Goal: Information Seeking & Learning: Learn about a topic

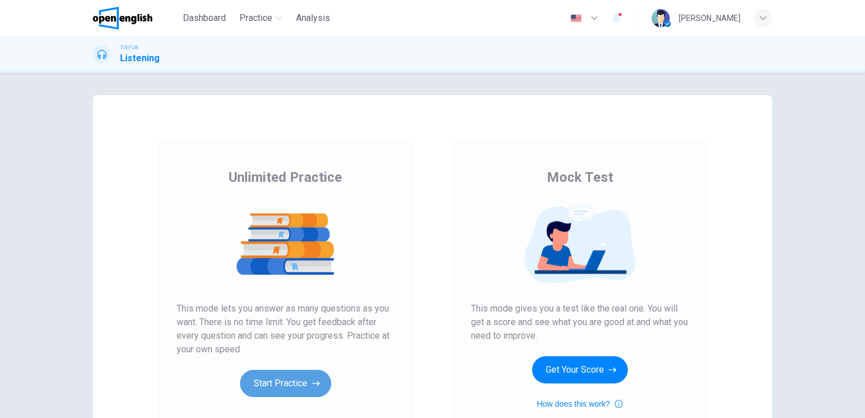
click at [295, 388] on button "Start Practice" at bounding box center [285, 383] width 91 height 27
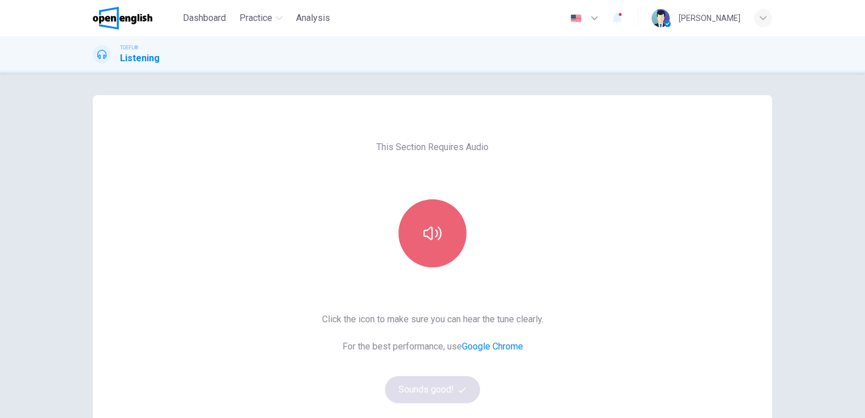
click at [438, 241] on icon "button" at bounding box center [433, 233] width 18 height 18
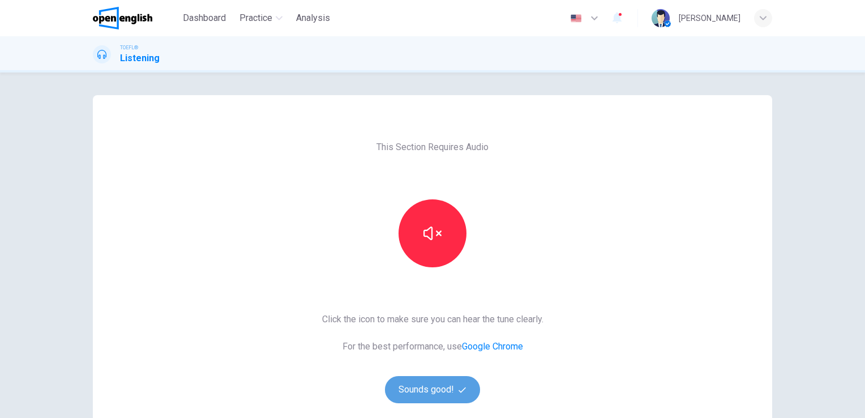
click at [442, 392] on button "Sounds good!" at bounding box center [432, 389] width 95 height 27
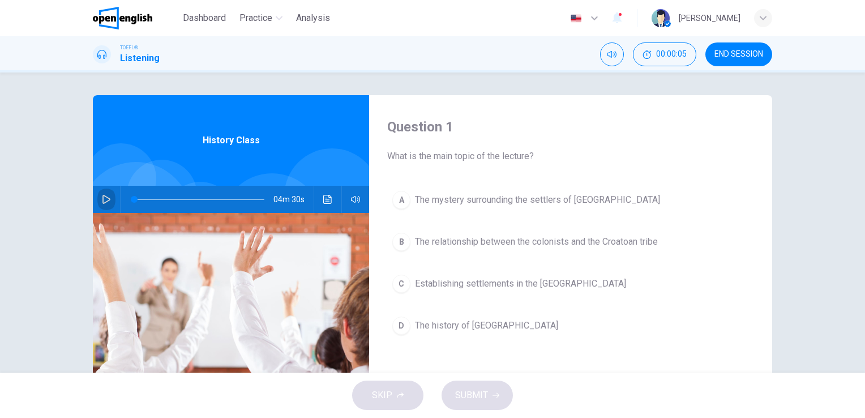
click at [102, 199] on icon "button" at bounding box center [106, 199] width 9 height 9
click at [323, 196] on icon "Click to see the audio transcription" at bounding box center [327, 199] width 9 height 9
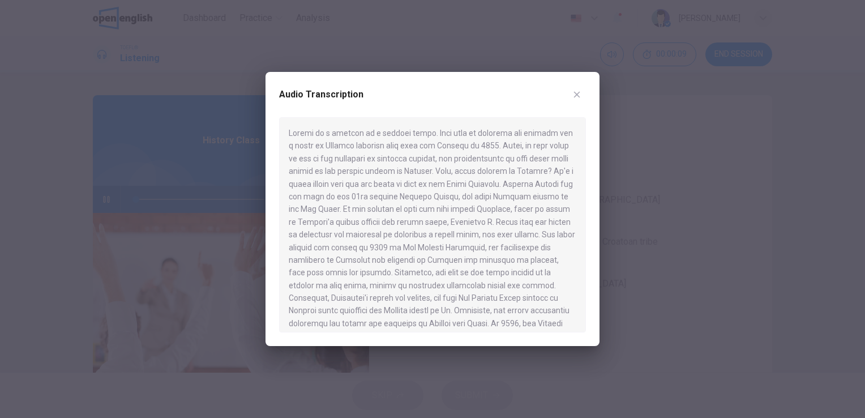
scroll to position [187, 0]
click at [594, 125] on div "Audio Transcription" at bounding box center [433, 209] width 334 height 274
click at [587, 133] on div "Audio Transcription" at bounding box center [433, 209] width 334 height 274
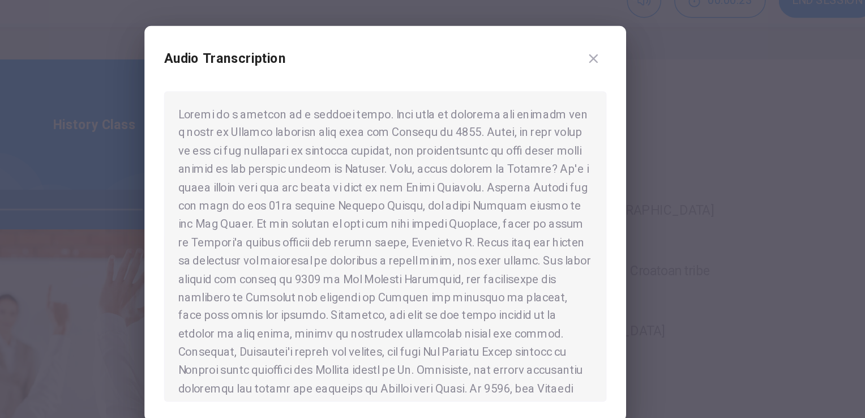
click at [465, 183] on div at bounding box center [432, 224] width 307 height 215
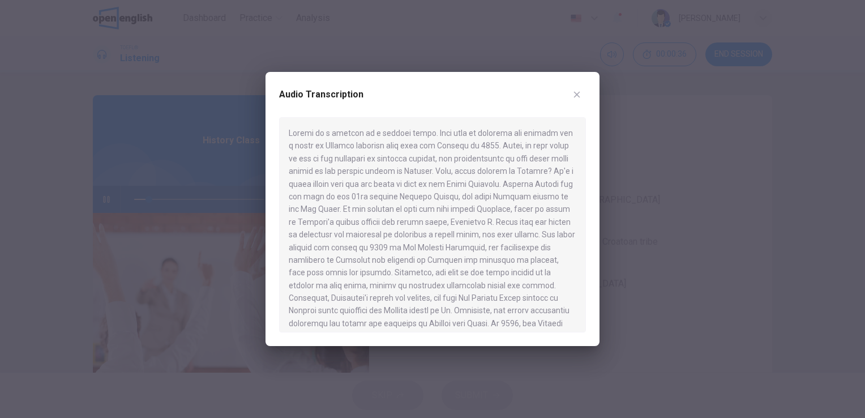
click at [576, 95] on icon "button" at bounding box center [577, 95] width 6 height 6
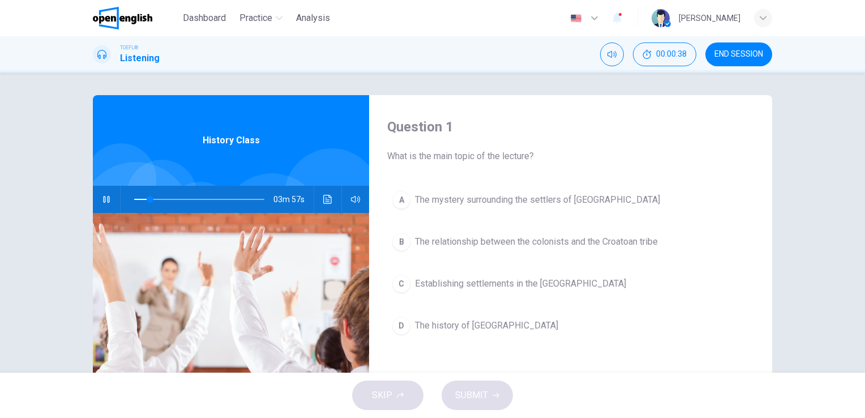
click at [104, 199] on icon "button" at bounding box center [106, 199] width 9 height 9
click at [325, 199] on icon "Click to see the audio transcription" at bounding box center [327, 199] width 9 height 9
type input "**"
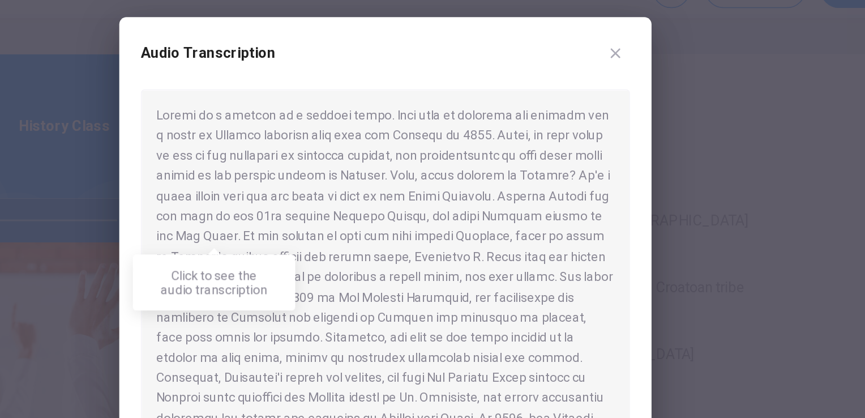
click at [663, 157] on div at bounding box center [432, 209] width 865 height 418
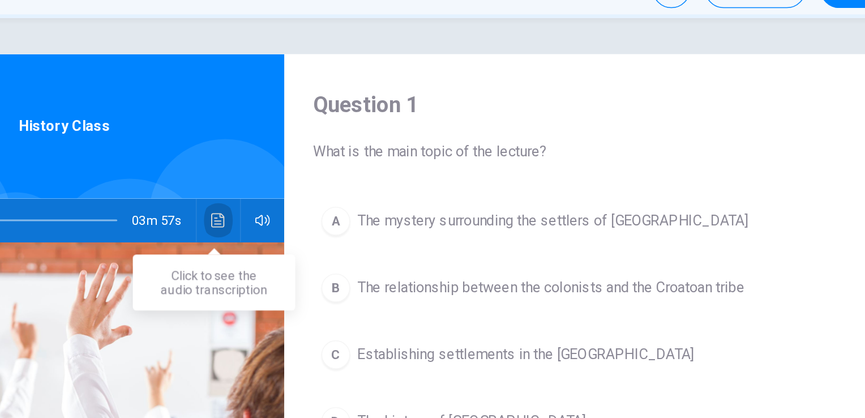
click at [323, 200] on icon "Click to see the audio transcription" at bounding box center [327, 199] width 9 height 9
type input "**"
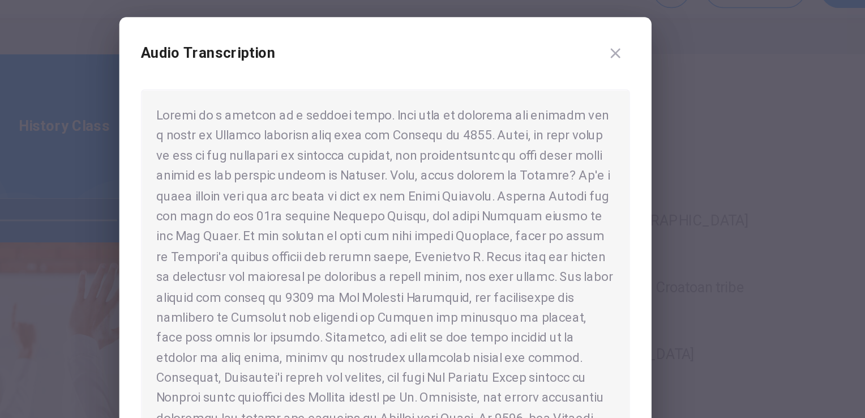
click at [458, 177] on div at bounding box center [432, 224] width 307 height 215
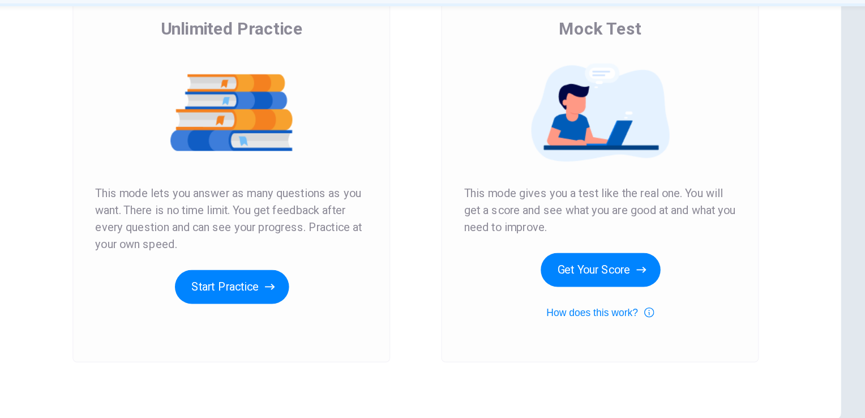
scroll to position [91, 0]
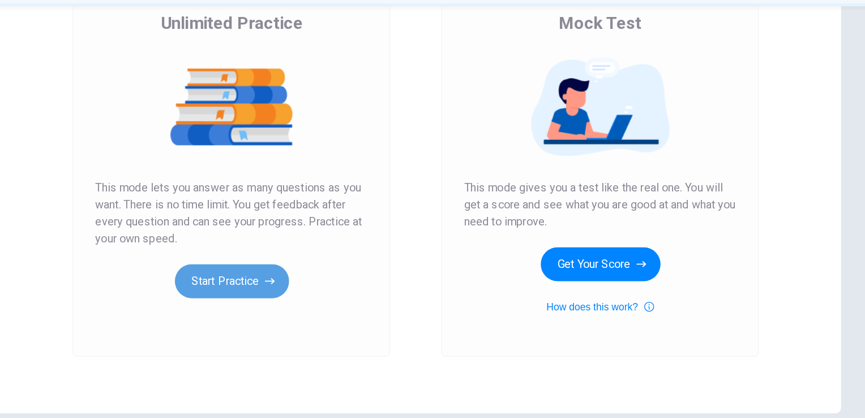
click at [262, 290] on button "Start Practice" at bounding box center [285, 292] width 91 height 27
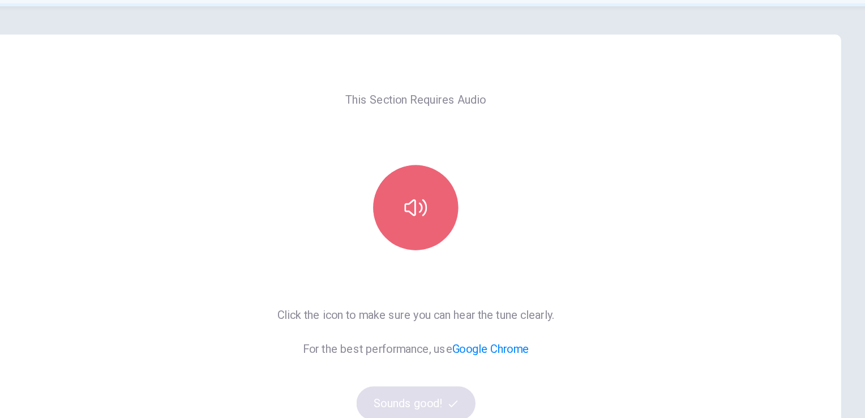
click at [433, 252] on button "button" at bounding box center [433, 233] width 68 height 68
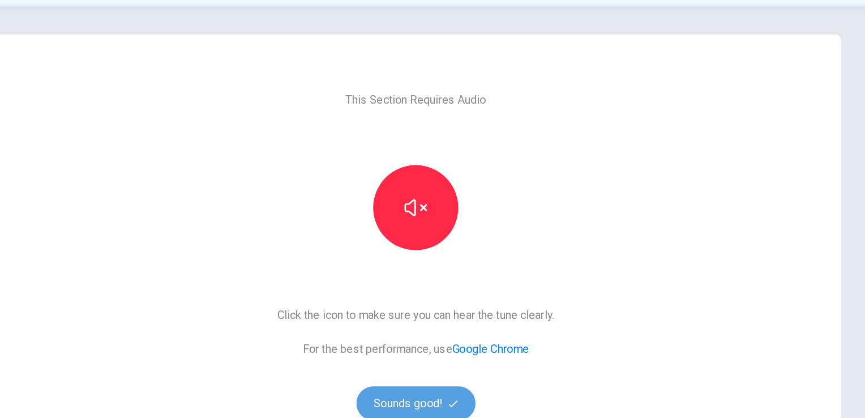
click at [450, 384] on button "Sounds good!" at bounding box center [432, 389] width 95 height 27
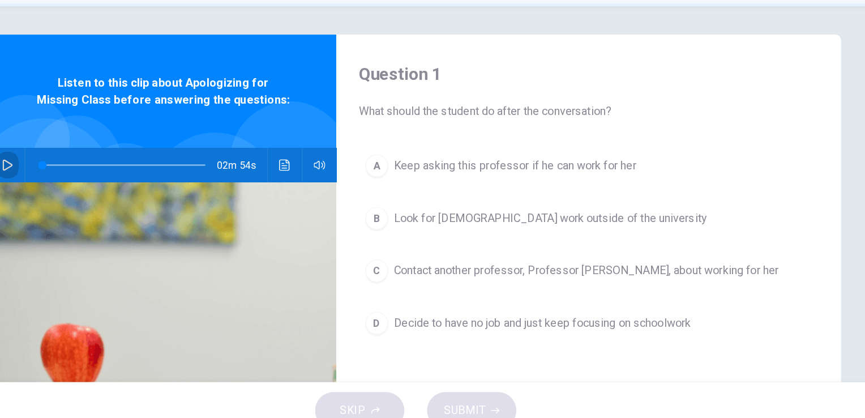
click at [102, 202] on icon "button" at bounding box center [106, 199] width 8 height 9
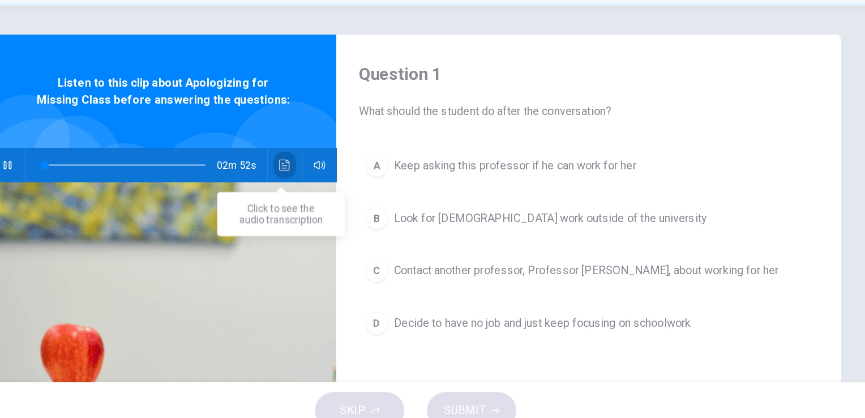
click at [323, 198] on icon "Click to see the audio transcription" at bounding box center [327, 199] width 9 height 9
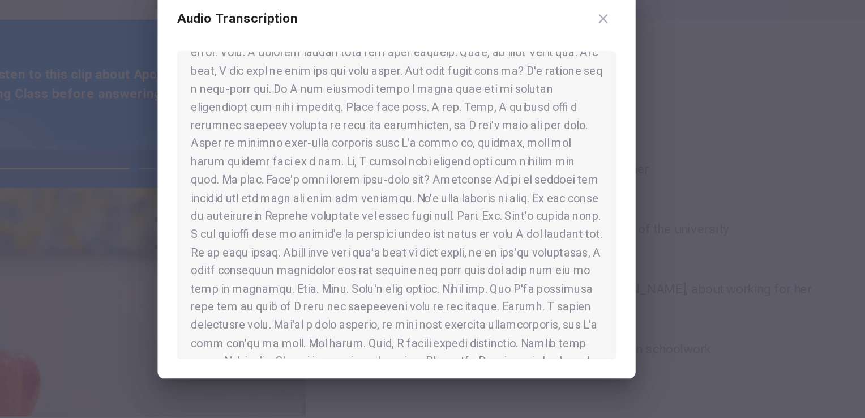
scroll to position [208, 0]
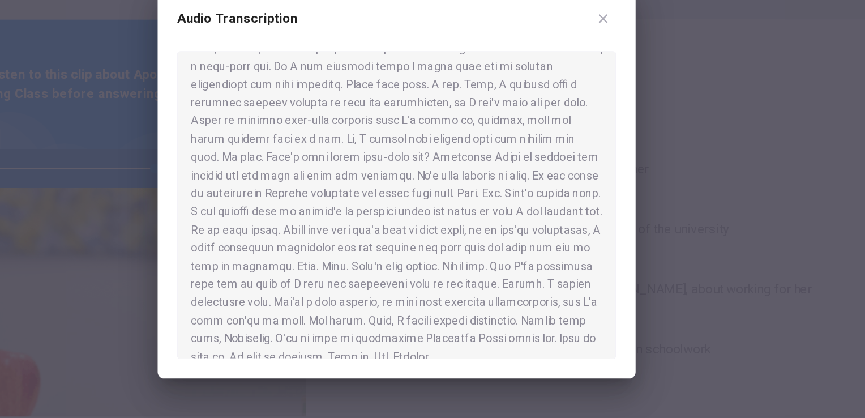
type input "*"
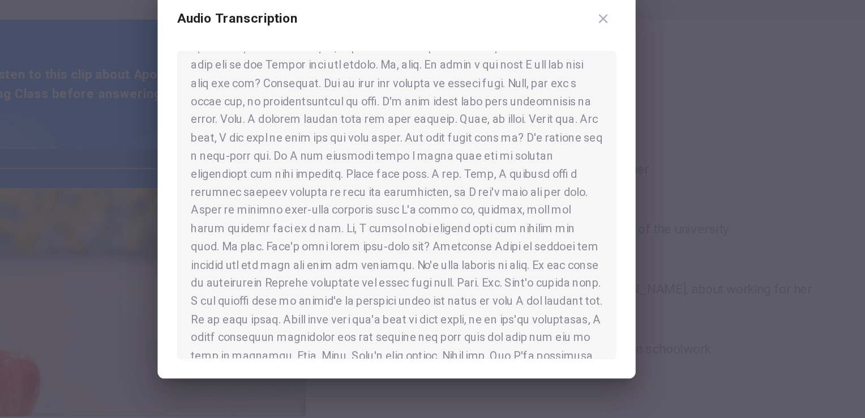
scroll to position [147, 0]
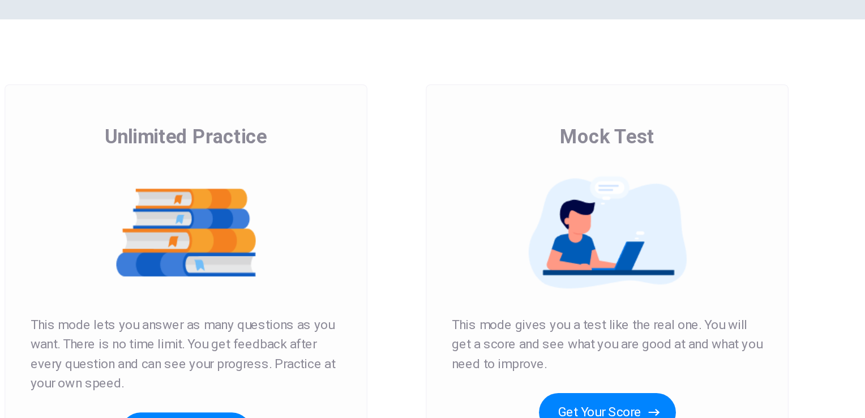
scroll to position [1, 0]
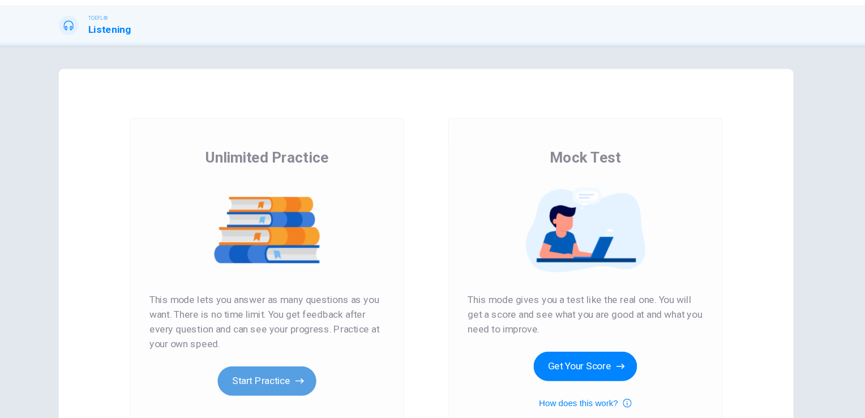
click at [272, 386] on button "Start Practice" at bounding box center [285, 382] width 91 height 27
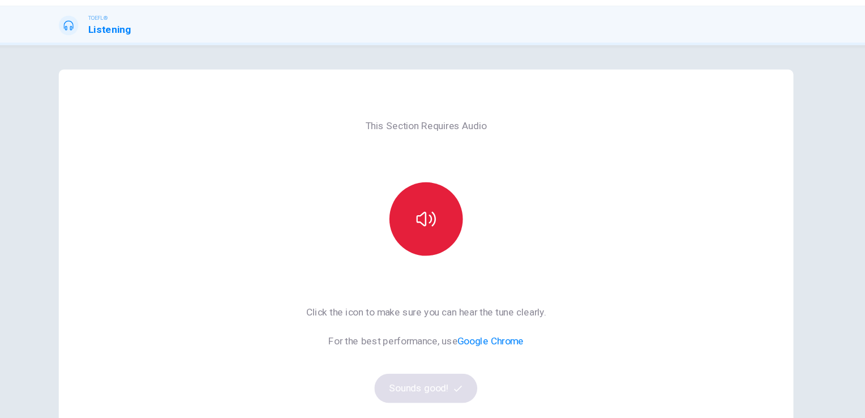
click at [439, 226] on button "button" at bounding box center [433, 233] width 68 height 68
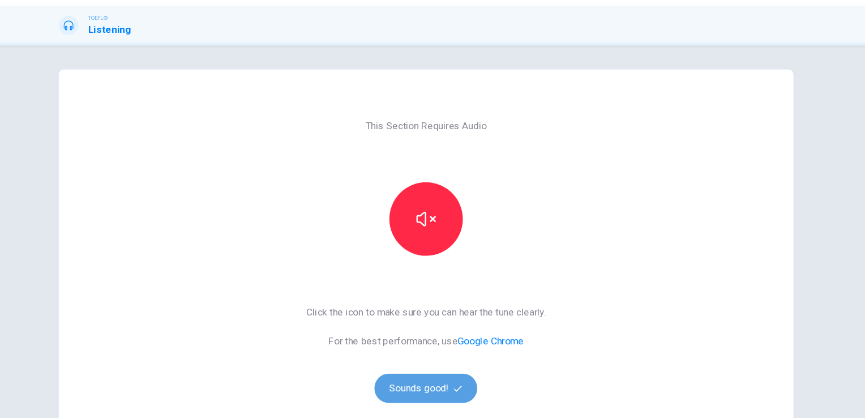
click at [429, 382] on button "Sounds good!" at bounding box center [432, 389] width 95 height 27
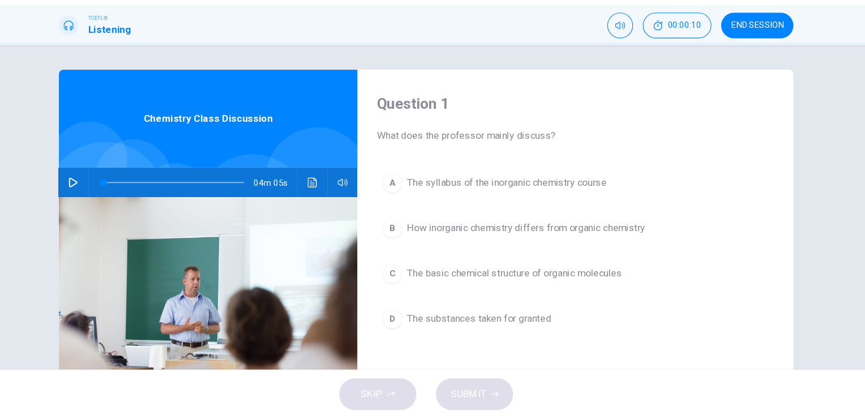
click at [102, 198] on icon "button" at bounding box center [106, 199] width 8 height 9
click at [323, 201] on icon "Click to see the audio transcription" at bounding box center [327, 199] width 9 height 9
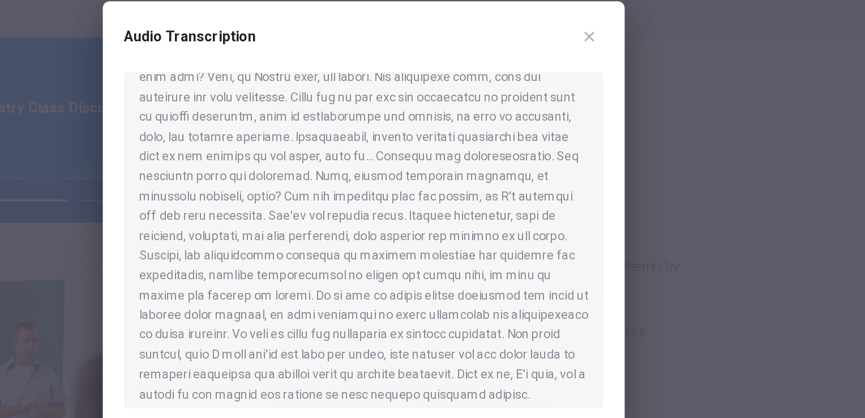
scroll to position [324, 0]
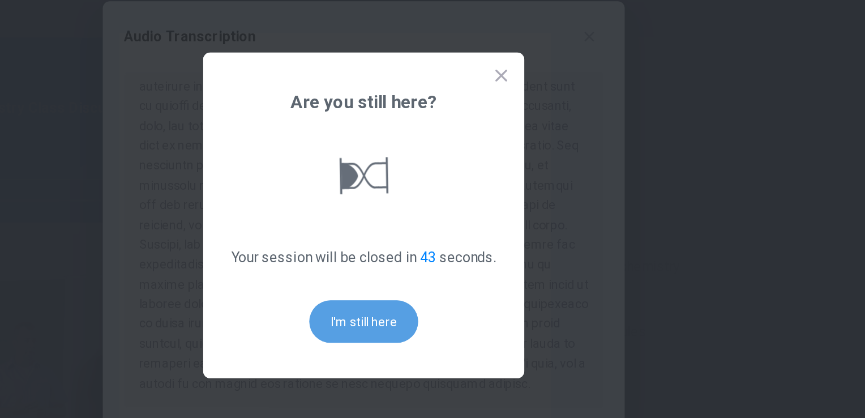
click at [443, 281] on button "I'm still here" at bounding box center [433, 276] width 70 height 27
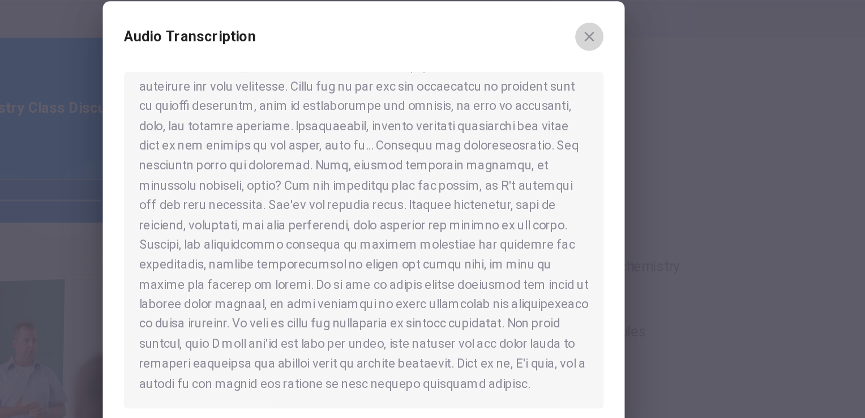
click at [576, 97] on icon "button" at bounding box center [576, 94] width 9 height 9
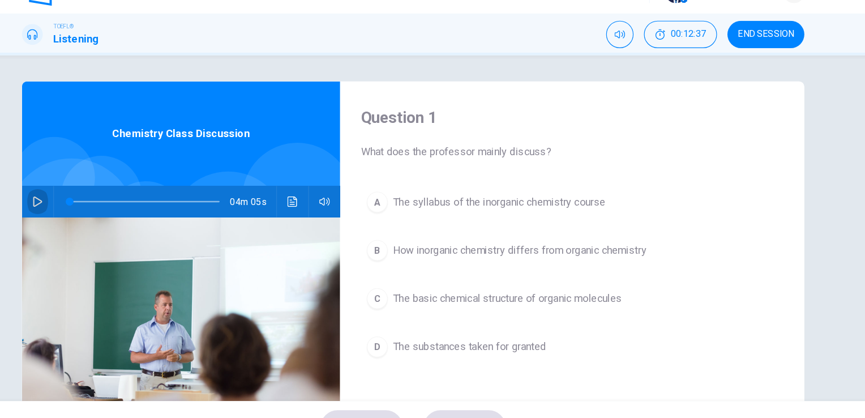
click at [104, 198] on icon "button" at bounding box center [106, 199] width 9 height 9
click at [323, 202] on icon "Click to see the audio transcription" at bounding box center [327, 199] width 9 height 9
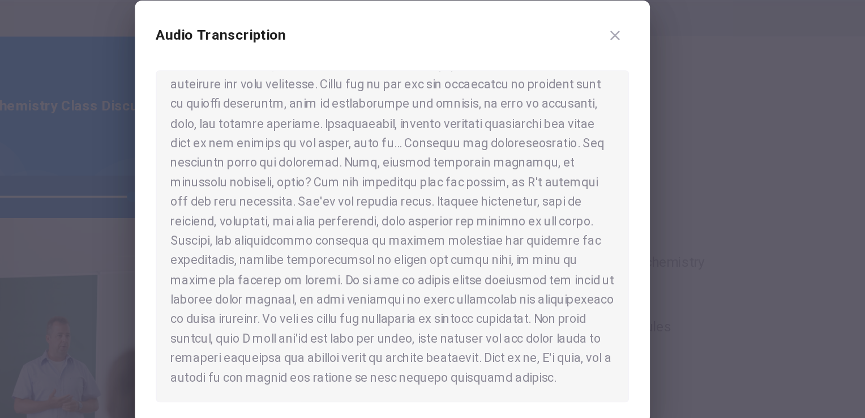
type input "*"
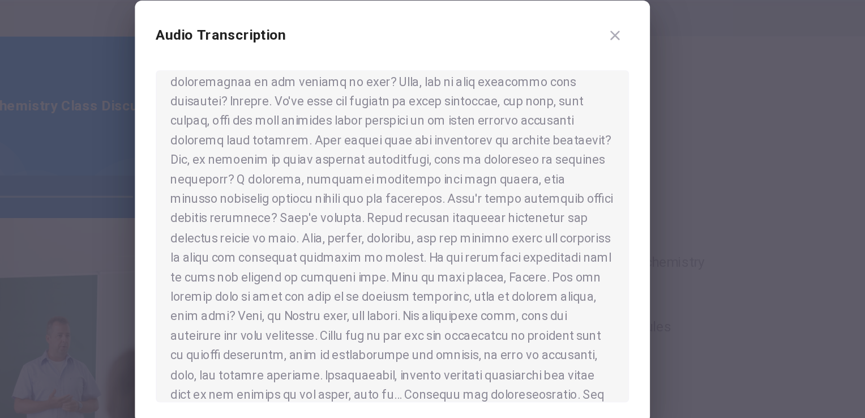
scroll to position [165, 0]
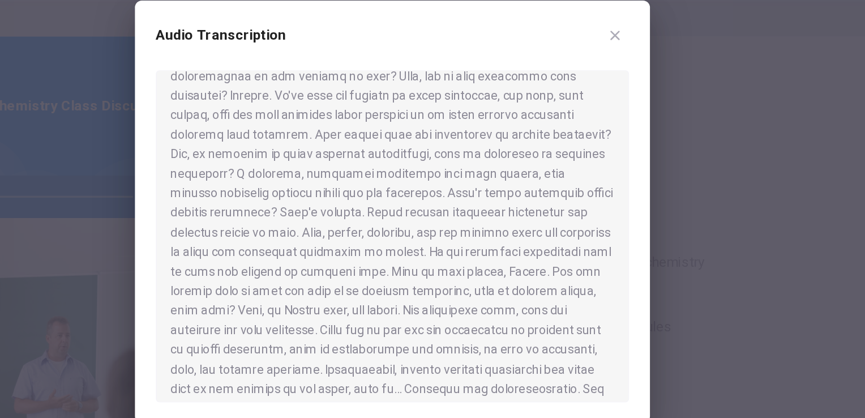
click at [340, 258] on div at bounding box center [432, 224] width 307 height 215
click at [578, 96] on icon "button" at bounding box center [577, 95] width 6 height 6
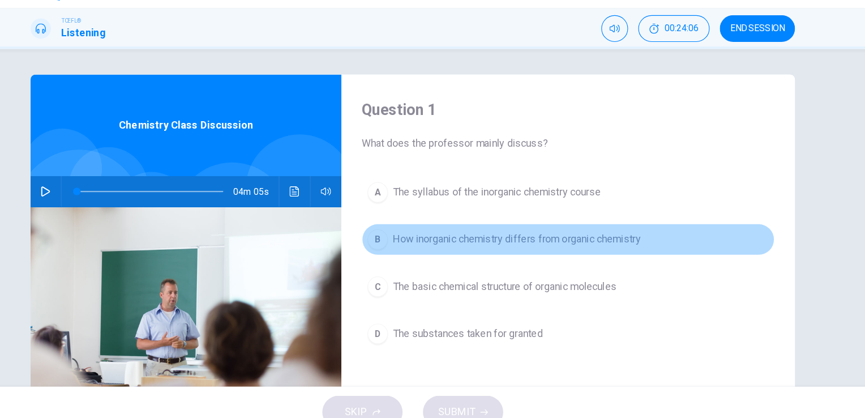
click at [458, 242] on span "How inorganic chemistry differs from organic chemistry" at bounding box center [525, 242] width 220 height 14
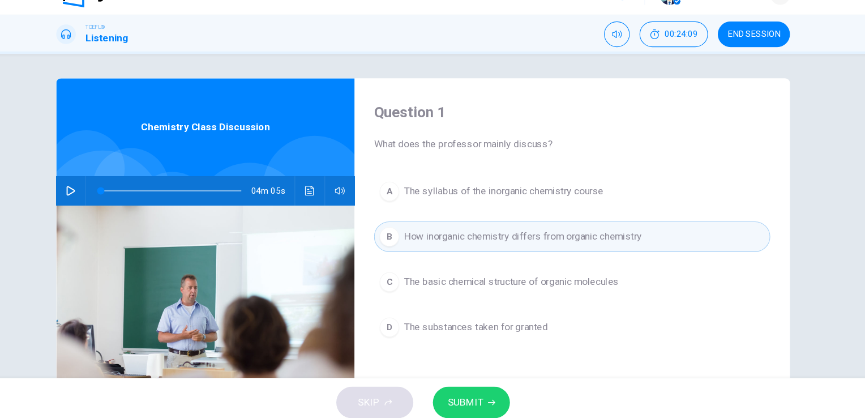
scroll to position [0, 0]
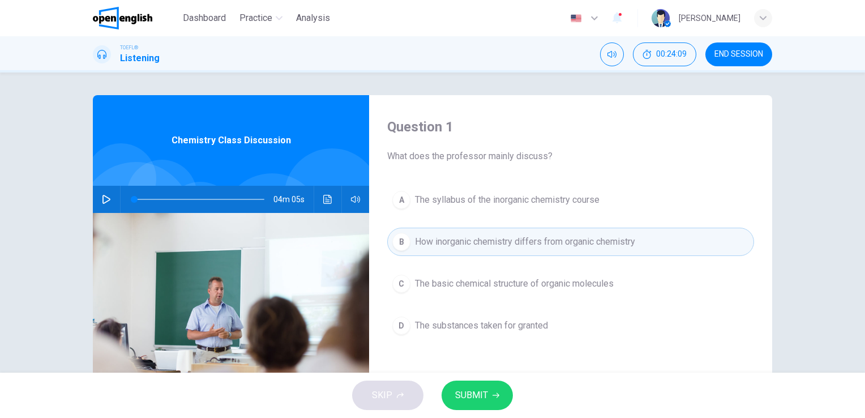
click at [712, 63] on button "END SESSION" at bounding box center [739, 54] width 67 height 24
click at [476, 388] on span "SUBMIT" at bounding box center [471, 395] width 33 height 16
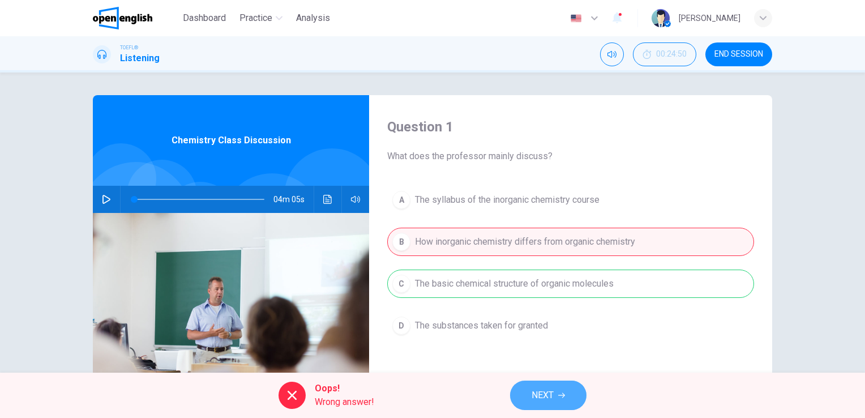
click at [550, 399] on span "NEXT" at bounding box center [543, 395] width 22 height 16
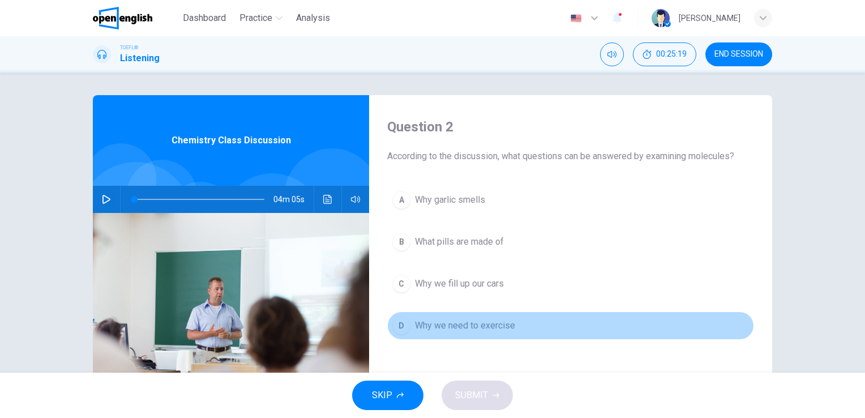
click at [429, 325] on span "Why we need to exercise" at bounding box center [465, 326] width 100 height 14
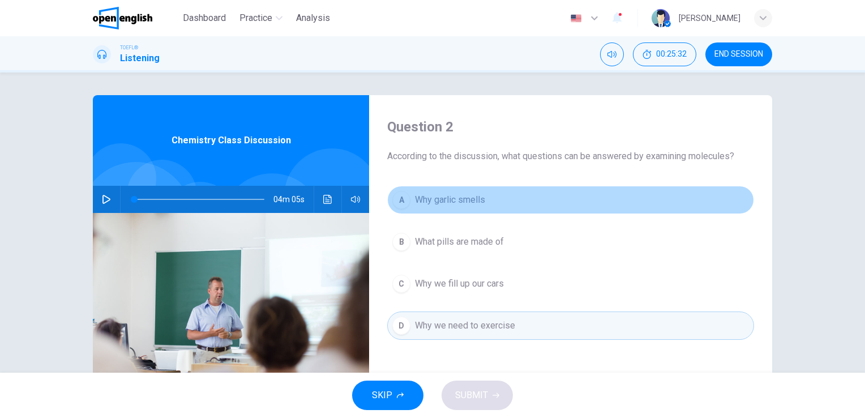
click at [444, 200] on span "Why garlic smells" at bounding box center [450, 200] width 70 height 14
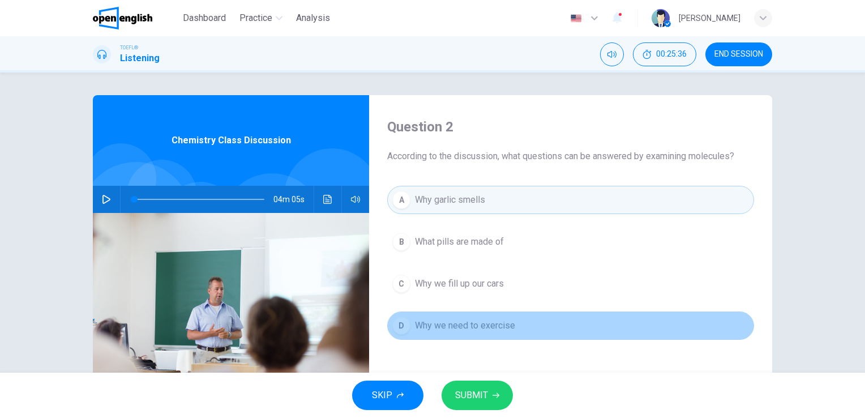
click at [454, 334] on button "D Why we need to exercise" at bounding box center [570, 325] width 367 height 28
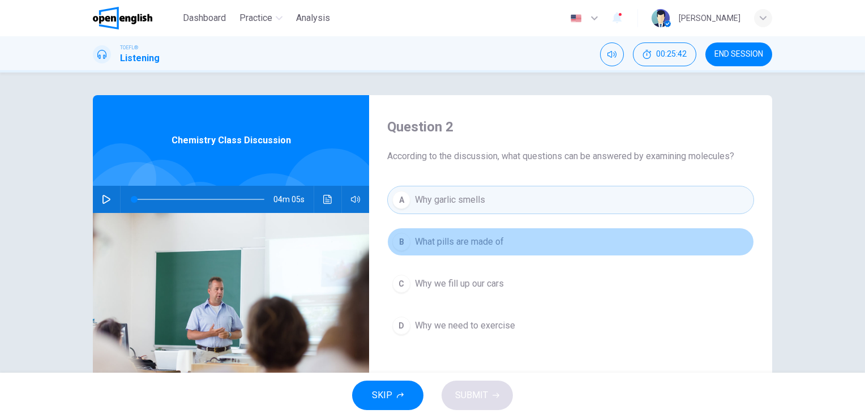
click at [444, 241] on span "What pills are made of" at bounding box center [459, 242] width 89 height 14
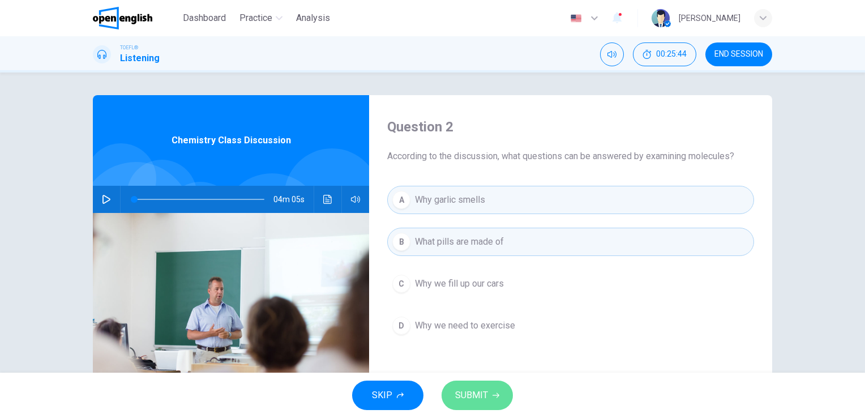
click at [480, 391] on span "SUBMIT" at bounding box center [471, 395] width 33 height 16
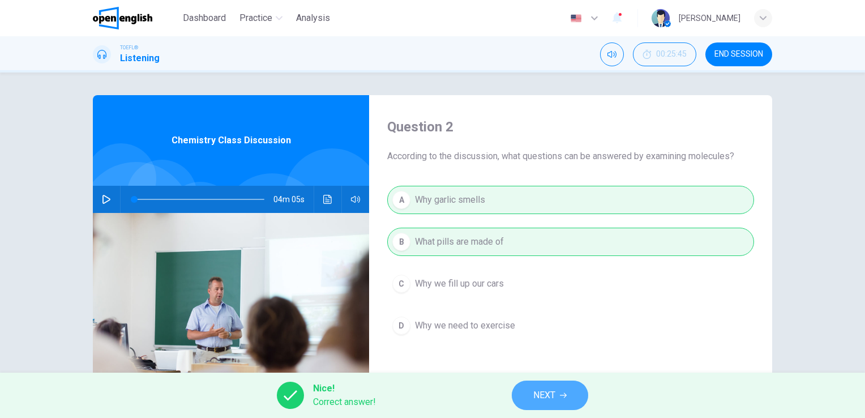
click at [538, 391] on span "NEXT" at bounding box center [544, 395] width 22 height 16
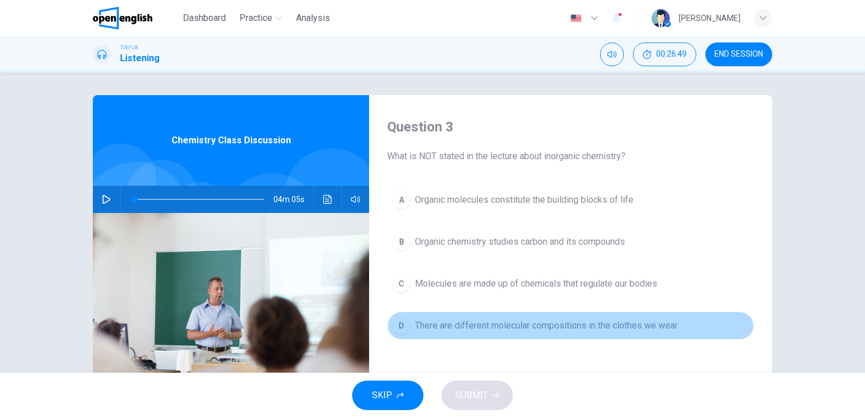
click at [455, 327] on span "There are different molecular compositions in the clothes we wear" at bounding box center [546, 326] width 263 height 14
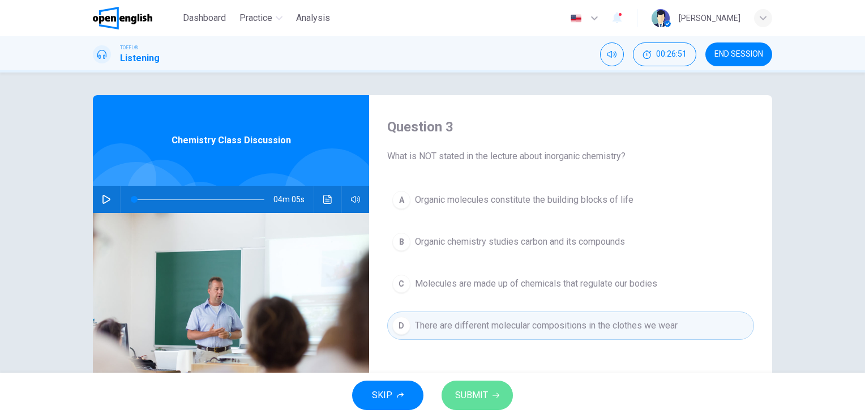
click at [476, 392] on span "SUBMIT" at bounding box center [471, 395] width 33 height 16
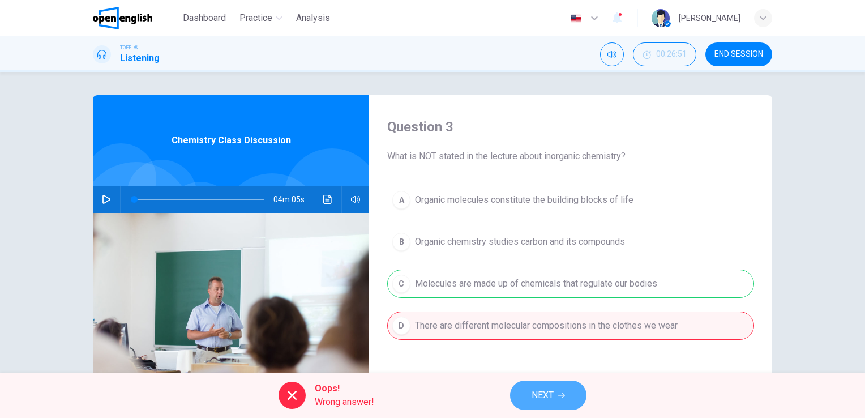
click at [530, 392] on button "NEXT" at bounding box center [548, 395] width 76 height 29
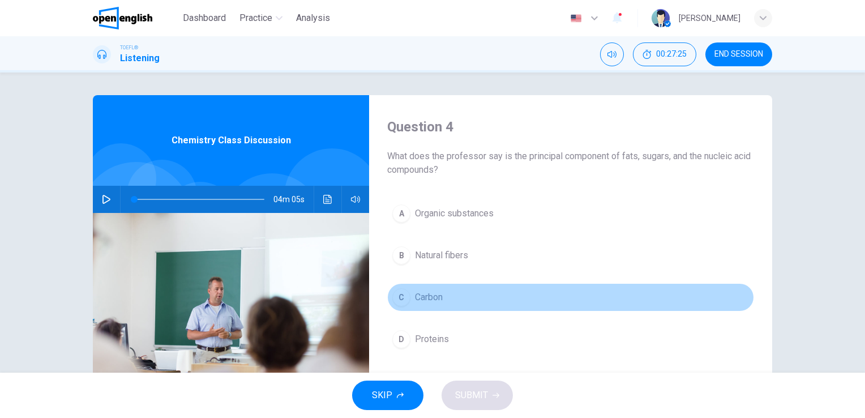
click at [424, 299] on span "Carbon" at bounding box center [429, 297] width 28 height 14
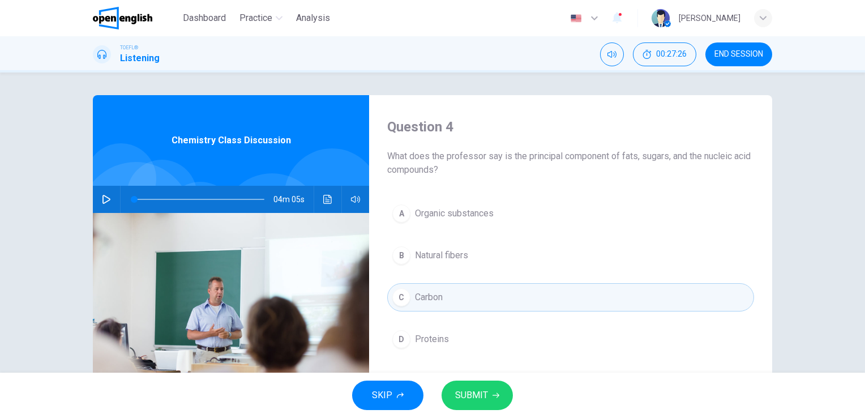
click at [488, 399] on button "SUBMIT" at bounding box center [477, 395] width 71 height 29
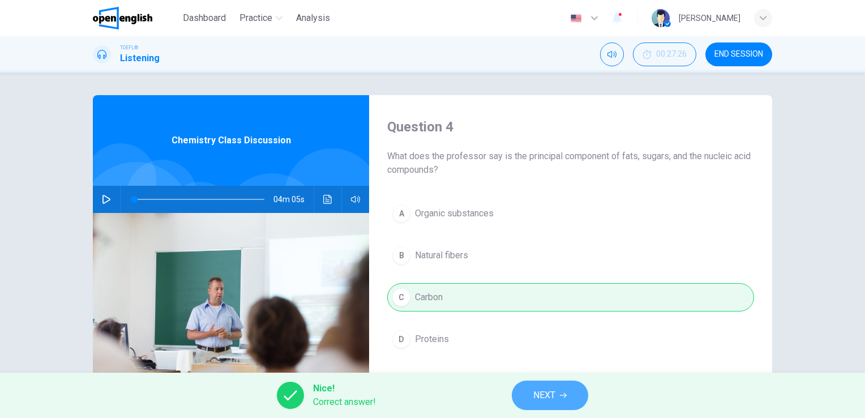
click at [569, 402] on button "NEXT" at bounding box center [550, 395] width 76 height 29
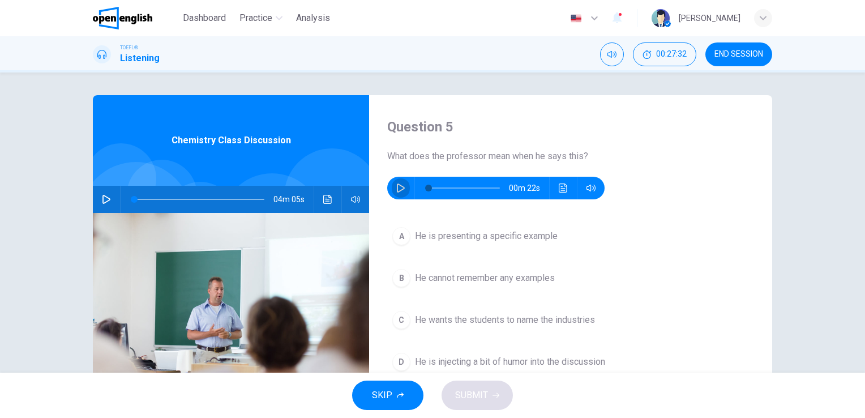
click at [397, 187] on icon "button" at bounding box center [400, 187] width 9 height 9
click at [465, 236] on span "He is presenting a specific example" at bounding box center [486, 236] width 143 height 14
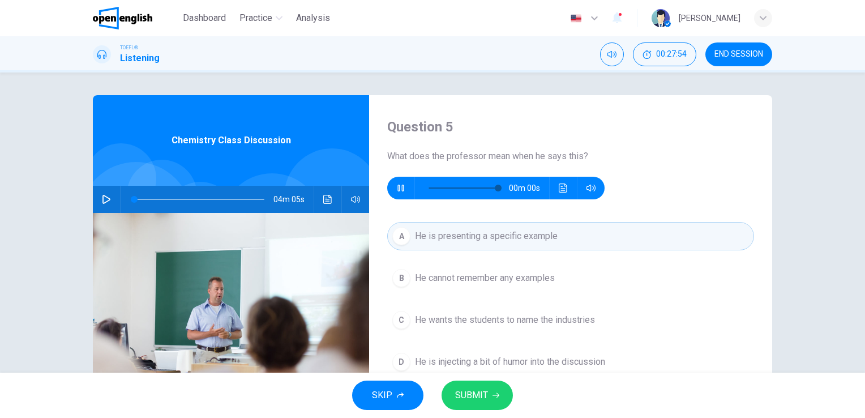
type input "*"
click at [464, 390] on span "SUBMIT" at bounding box center [471, 395] width 33 height 16
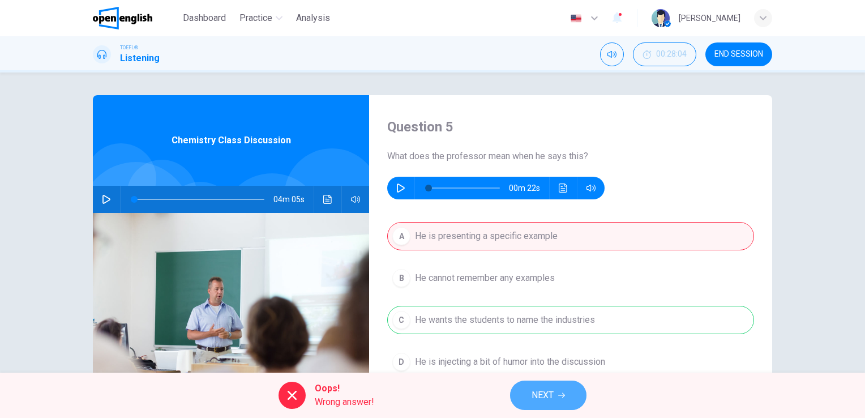
click at [531, 388] on button "NEXT" at bounding box center [548, 395] width 76 height 29
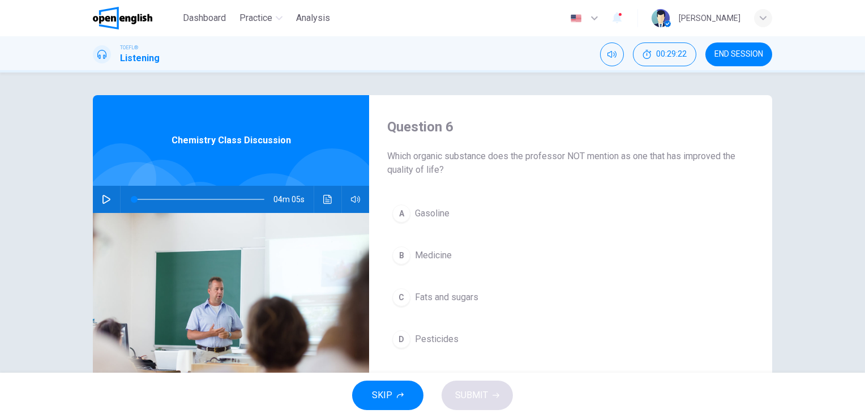
click at [440, 298] on span "Fats and sugars" at bounding box center [446, 297] width 63 height 14
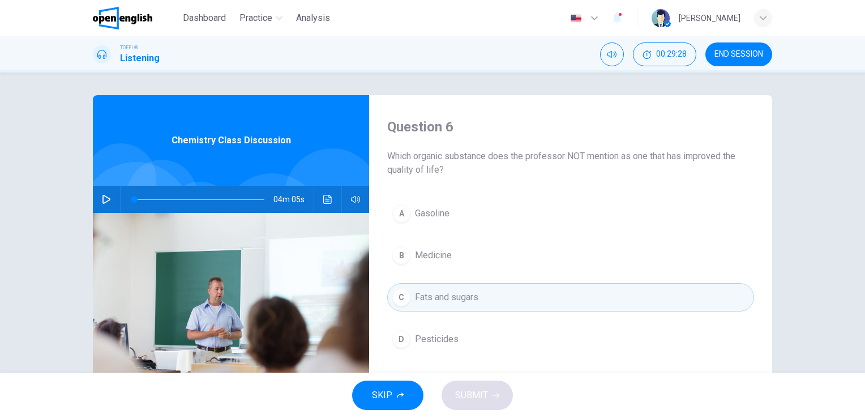
click at [459, 338] on button "D Pesticides" at bounding box center [570, 339] width 367 height 28
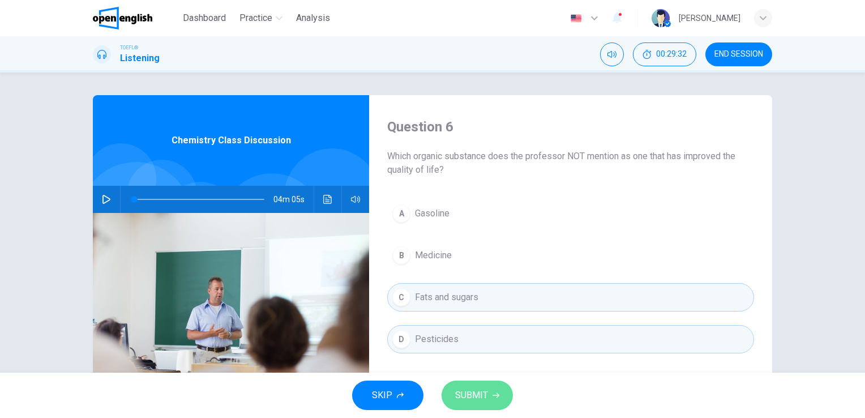
click at [467, 390] on span "SUBMIT" at bounding box center [471, 395] width 33 height 16
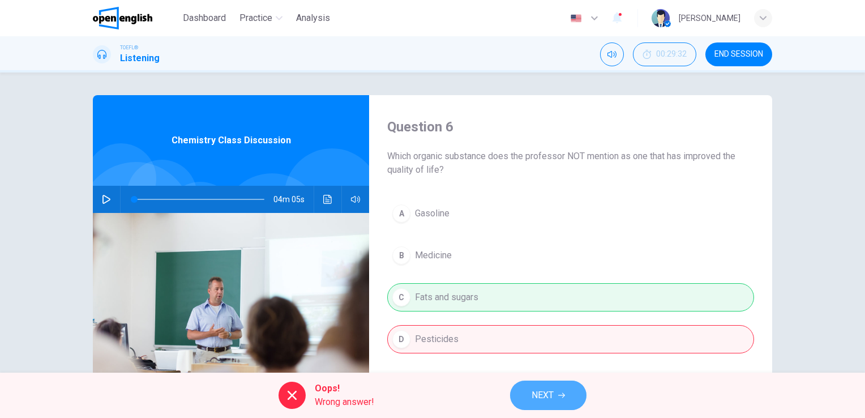
click at [527, 395] on button "NEXT" at bounding box center [548, 395] width 76 height 29
